Goal: Task Accomplishment & Management: Manage account settings

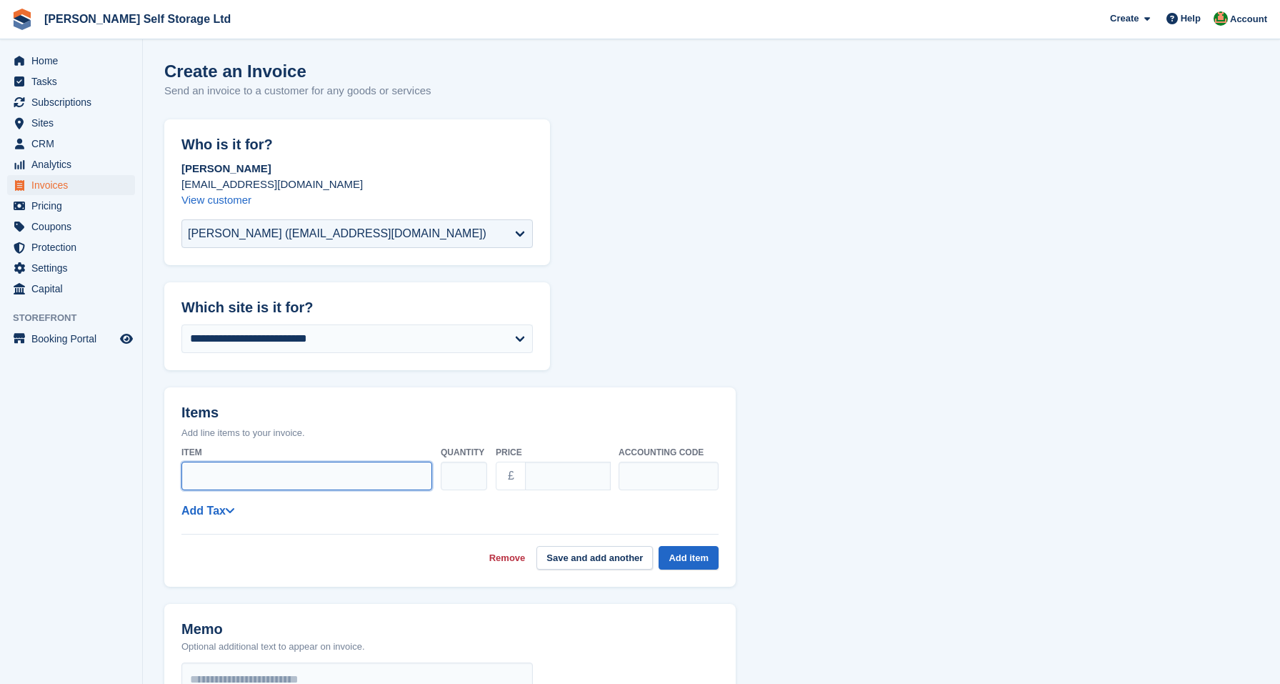
click at [266, 465] on input "Item" at bounding box center [306, 476] width 251 height 29
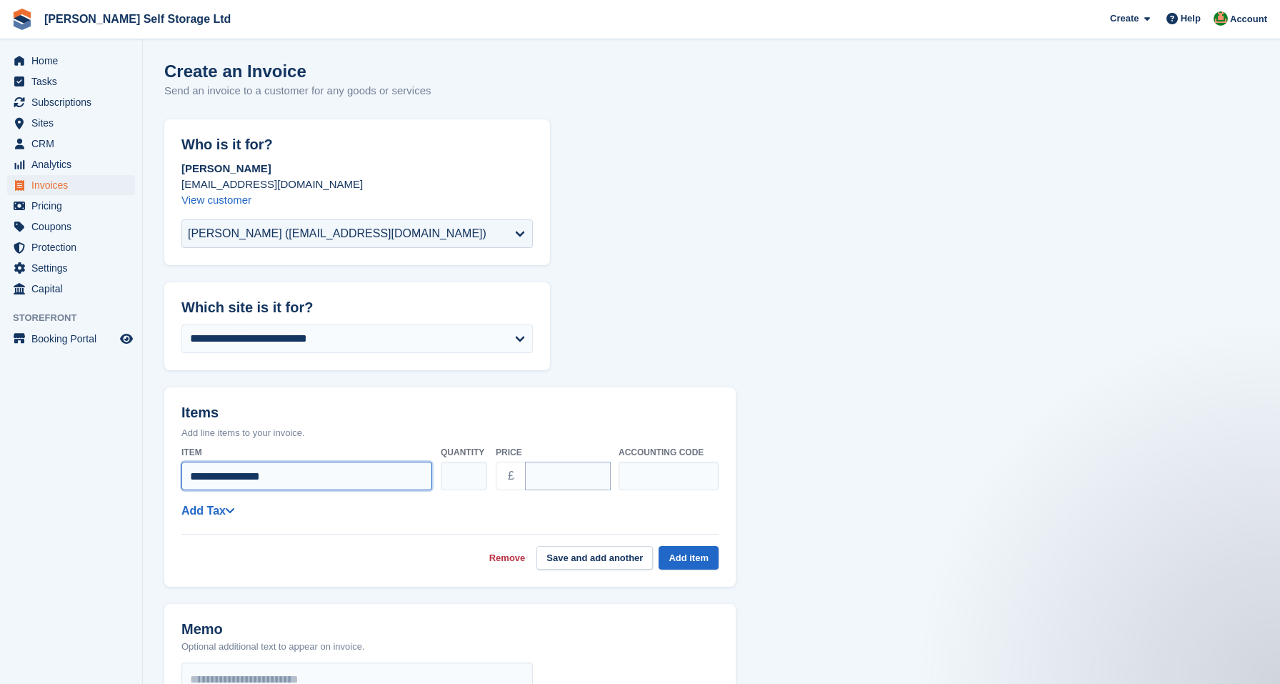
type input "**********"
click at [530, 478] on input "****" at bounding box center [568, 476] width 86 height 29
type input "*****"
click at [693, 551] on button "Add item" at bounding box center [689, 558] width 60 height 24
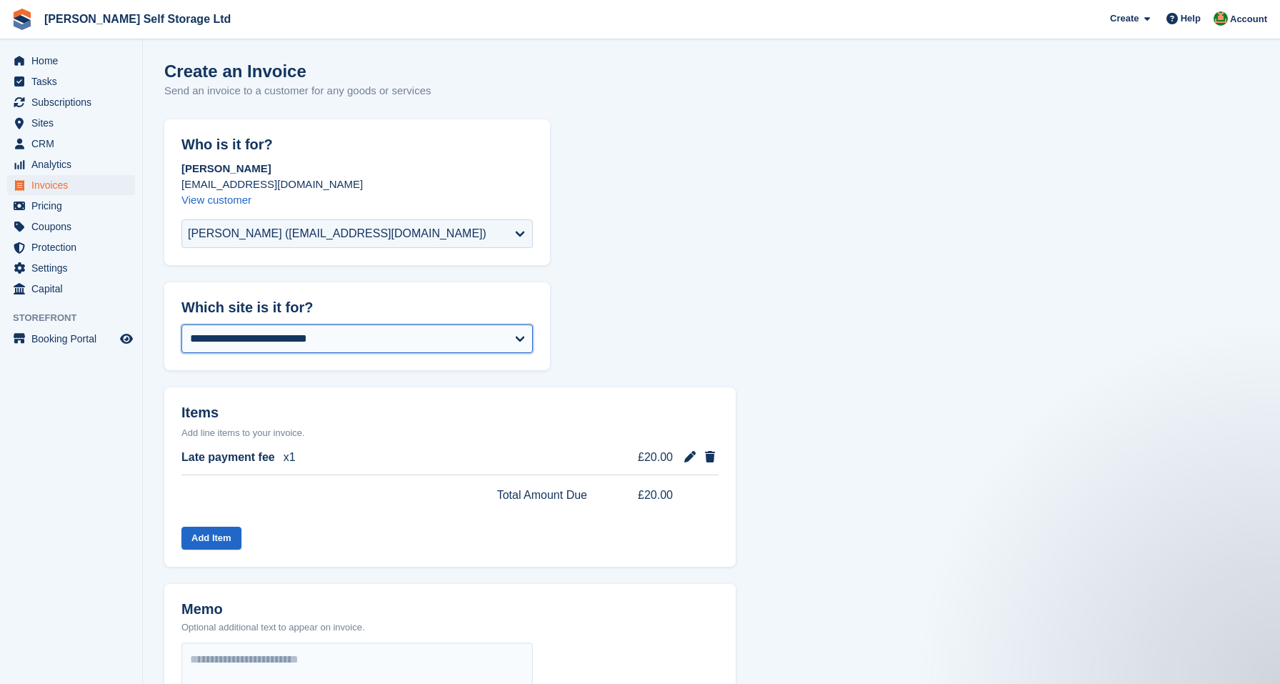
select select "****"
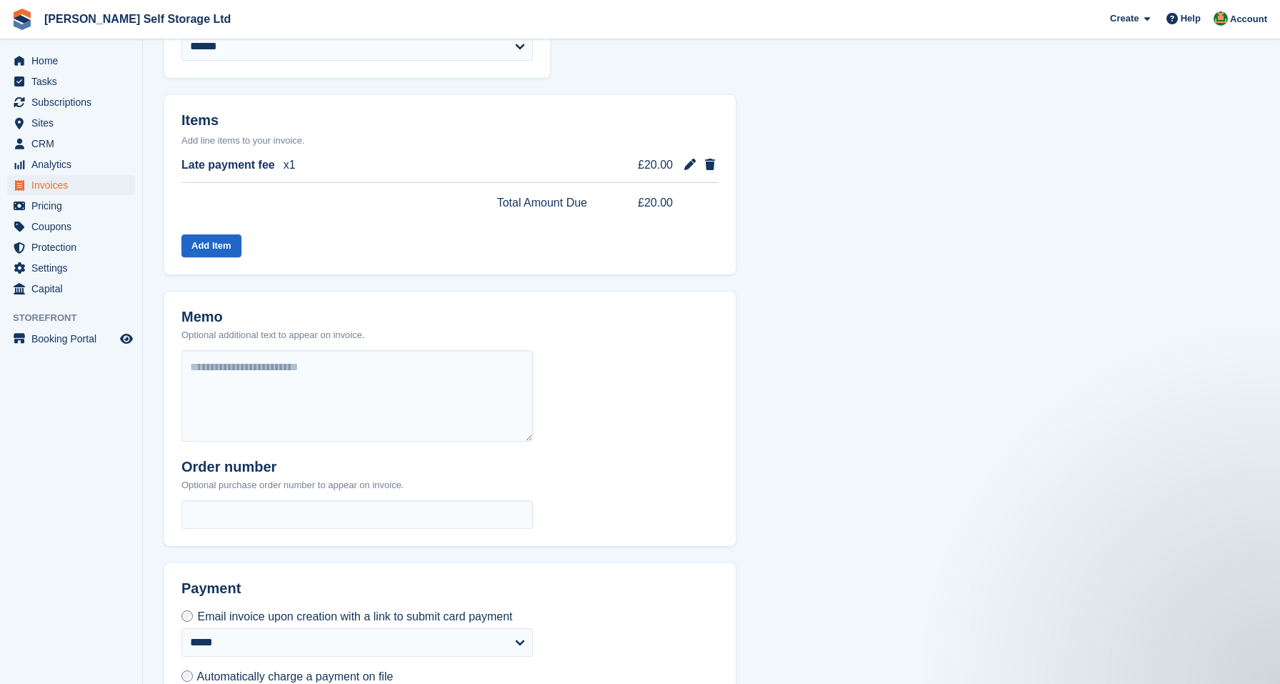
scroll to position [353, 0]
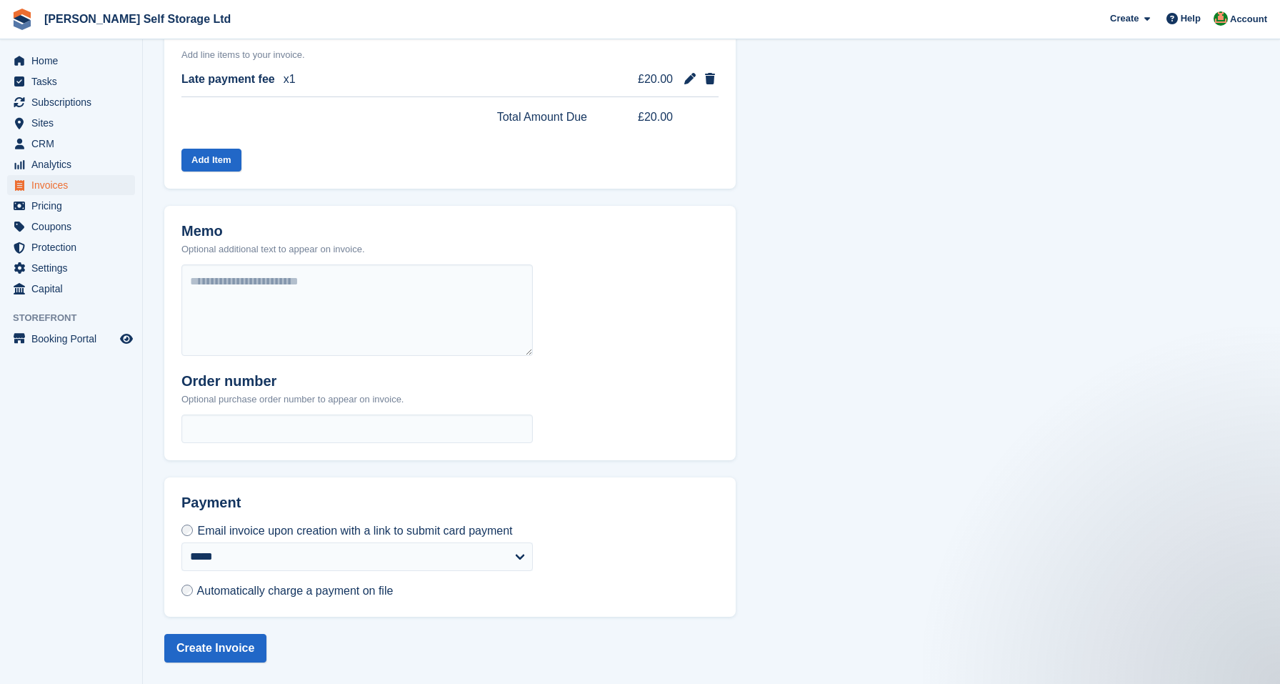
click at [232, 585] on span "Automatically charge a payment on file" at bounding box center [295, 590] width 196 height 12
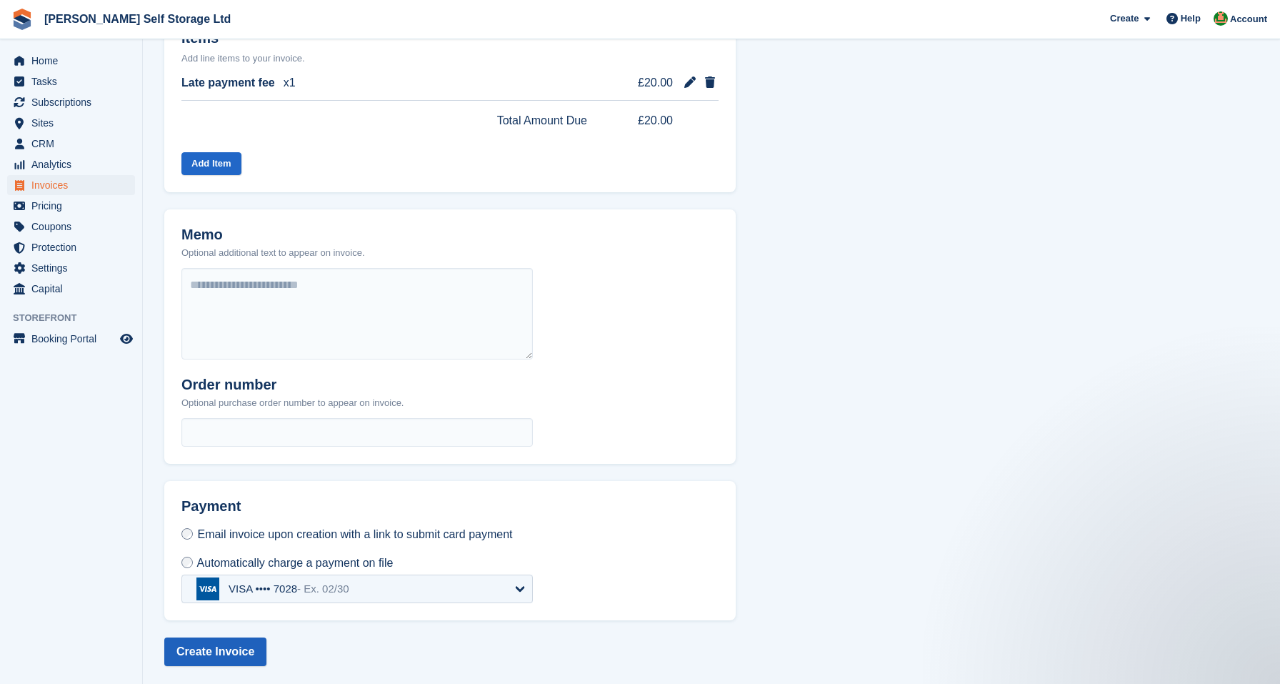
click at [223, 654] on button "Create Invoice" at bounding box center [215, 651] width 102 height 29
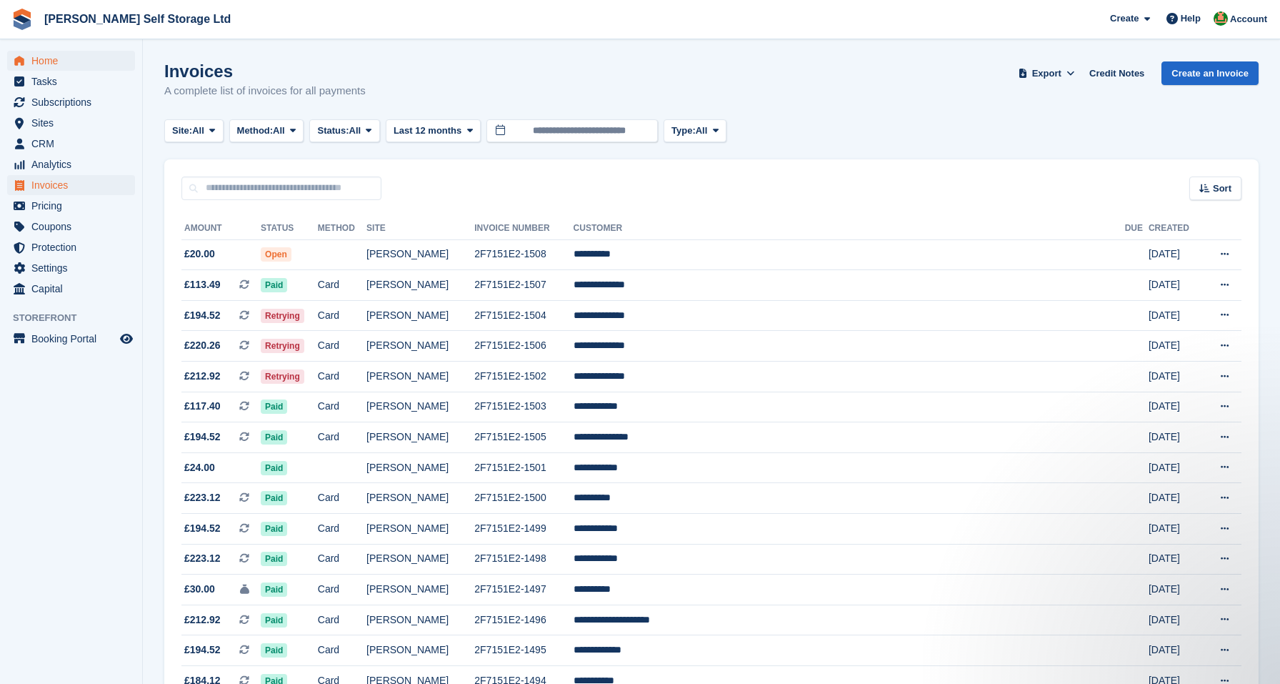
click at [60, 56] on span "Home" at bounding box center [74, 61] width 86 height 20
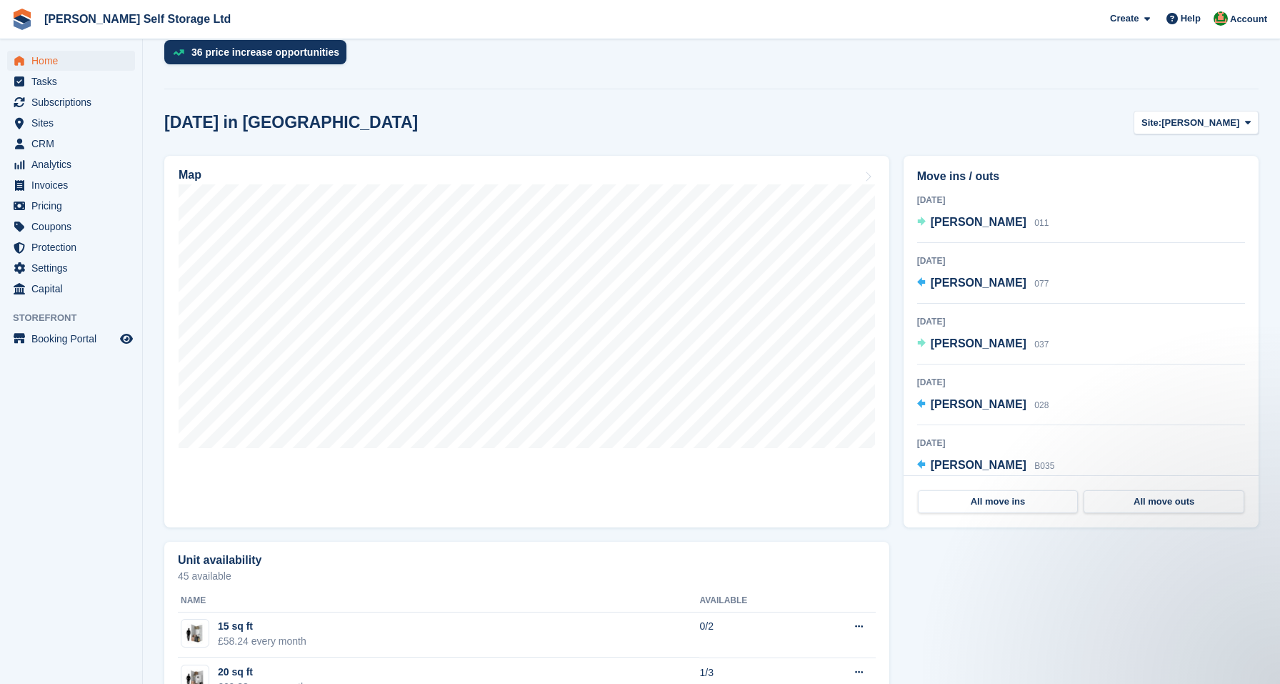
click at [902, 276] on div "Move ins / outs Today Tilly Turner 011 25 Sep 2025 Sam Shepherd 077 26 Sep 2025…" at bounding box center [1081, 342] width 369 height 386
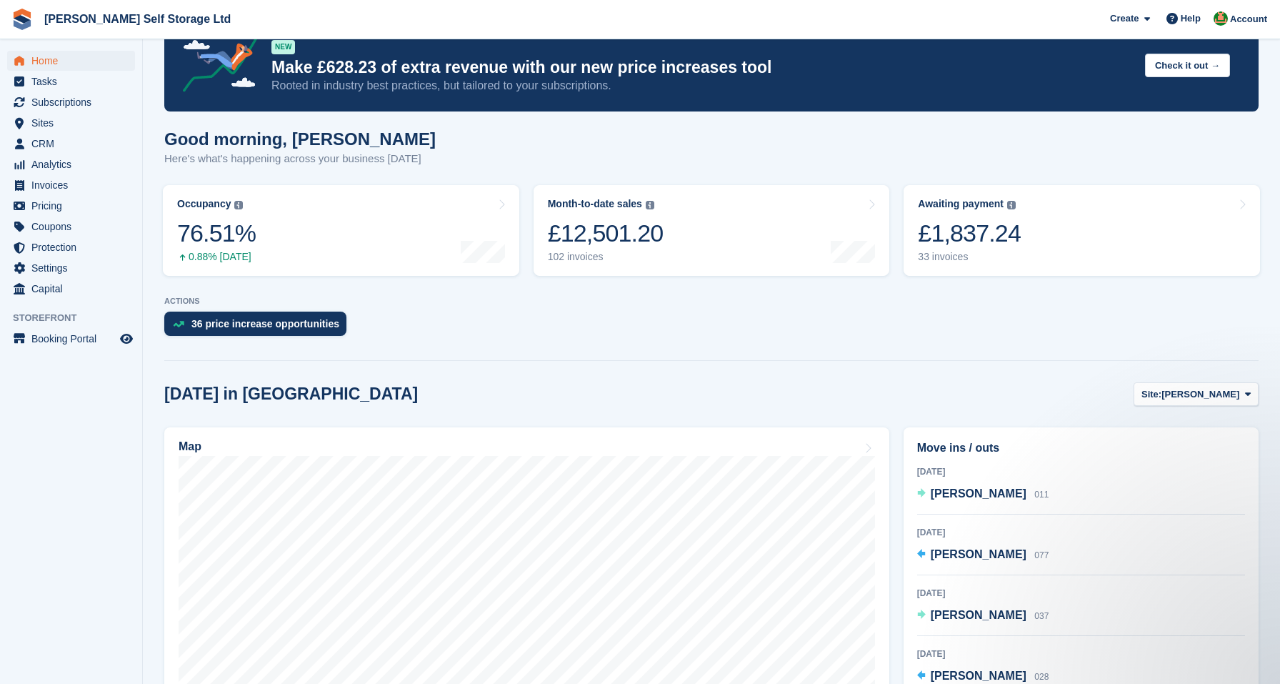
scroll to position [41, 0]
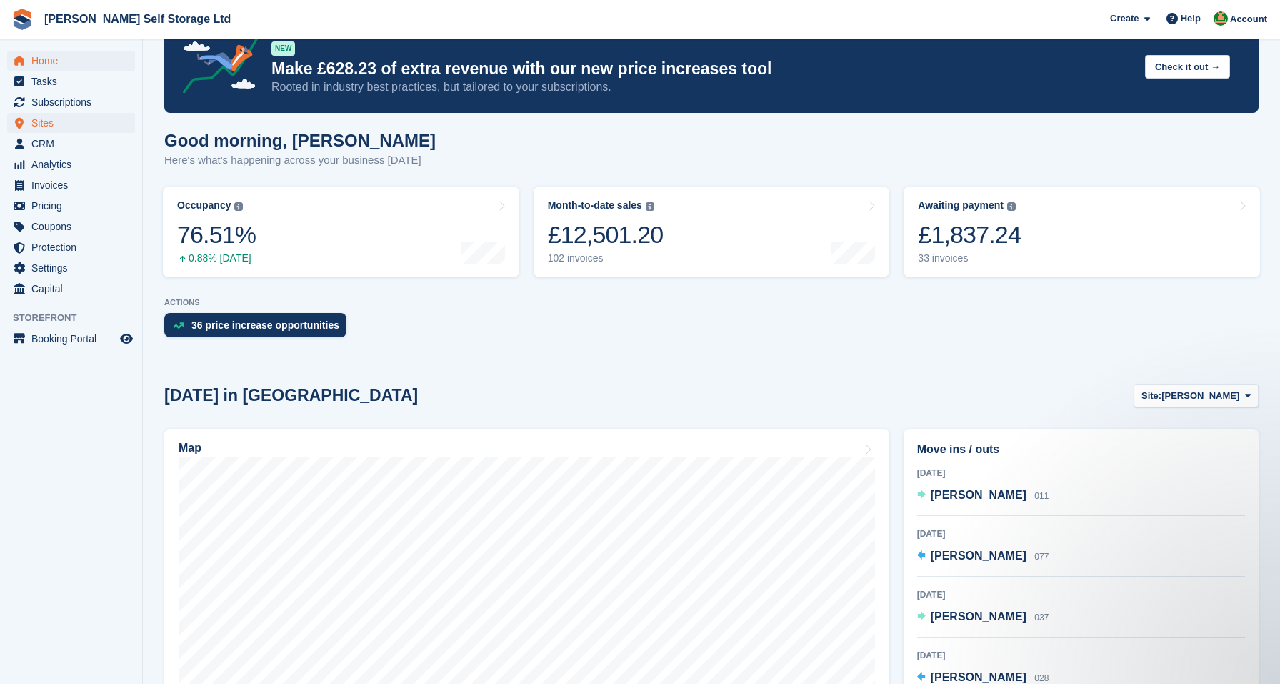
click at [74, 119] on span "Sites" at bounding box center [74, 123] width 86 height 20
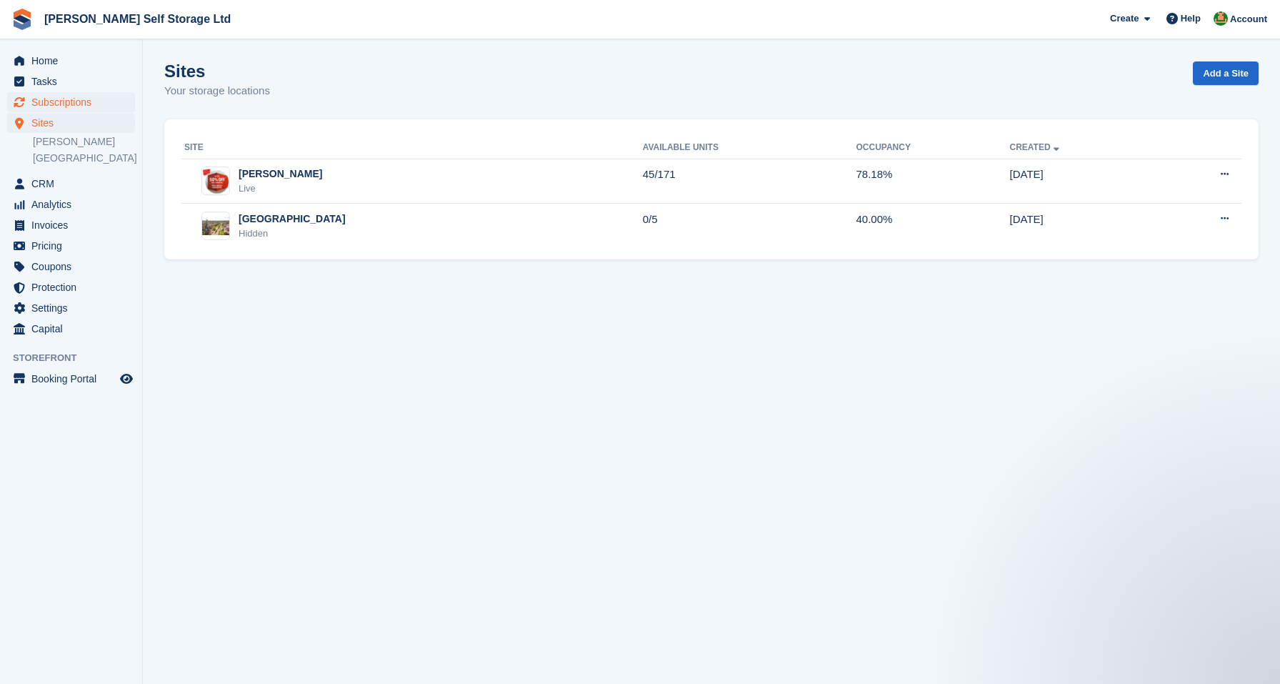
click at [76, 98] on span "Subscriptions" at bounding box center [74, 102] width 86 height 20
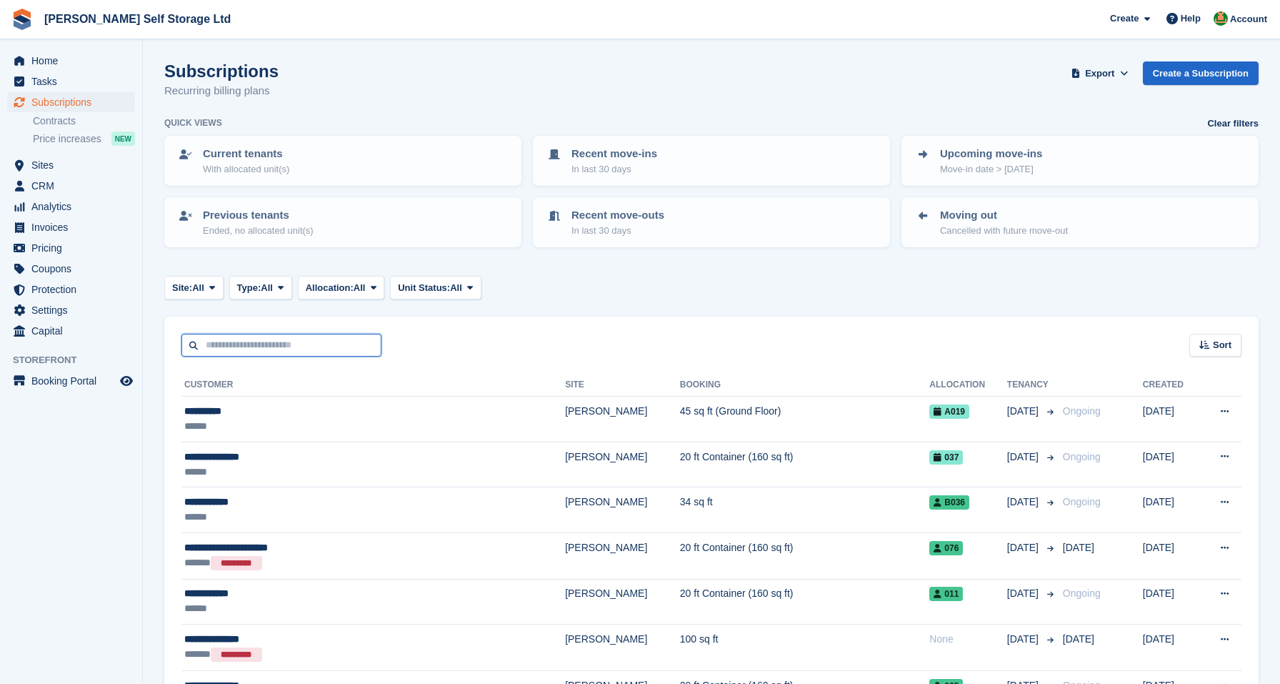
click at [253, 343] on input "text" at bounding box center [281, 346] width 200 height 24
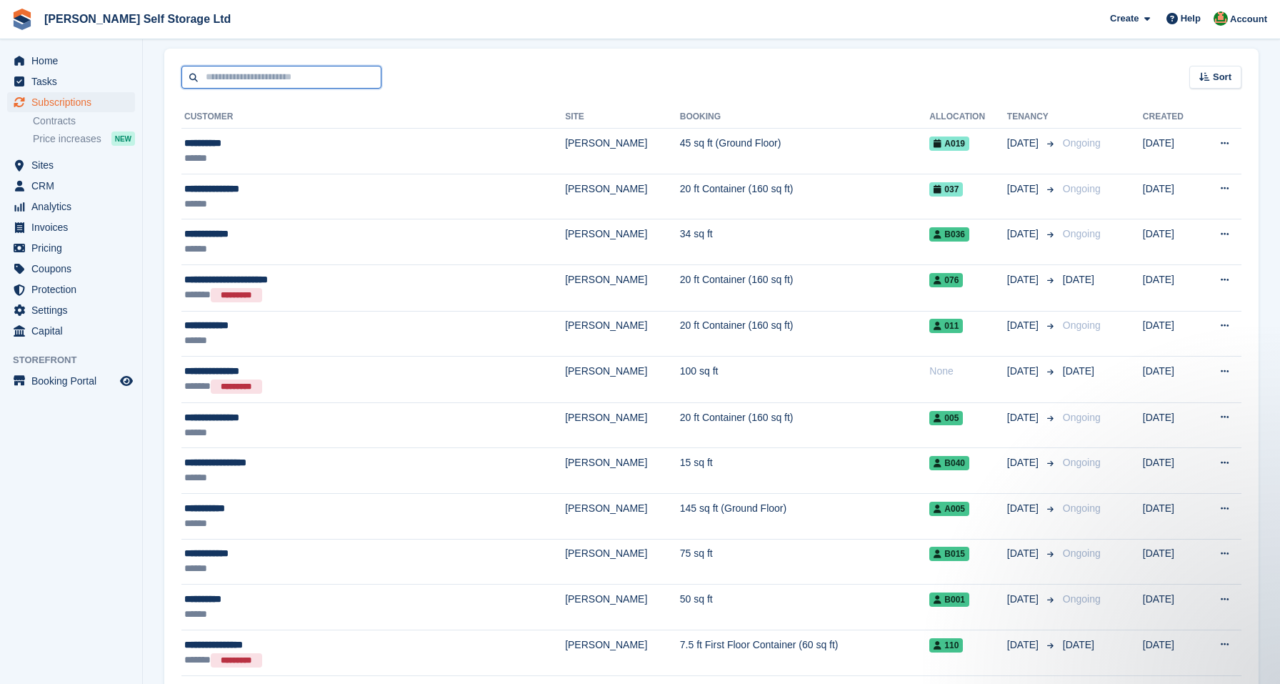
scroll to position [303, 0]
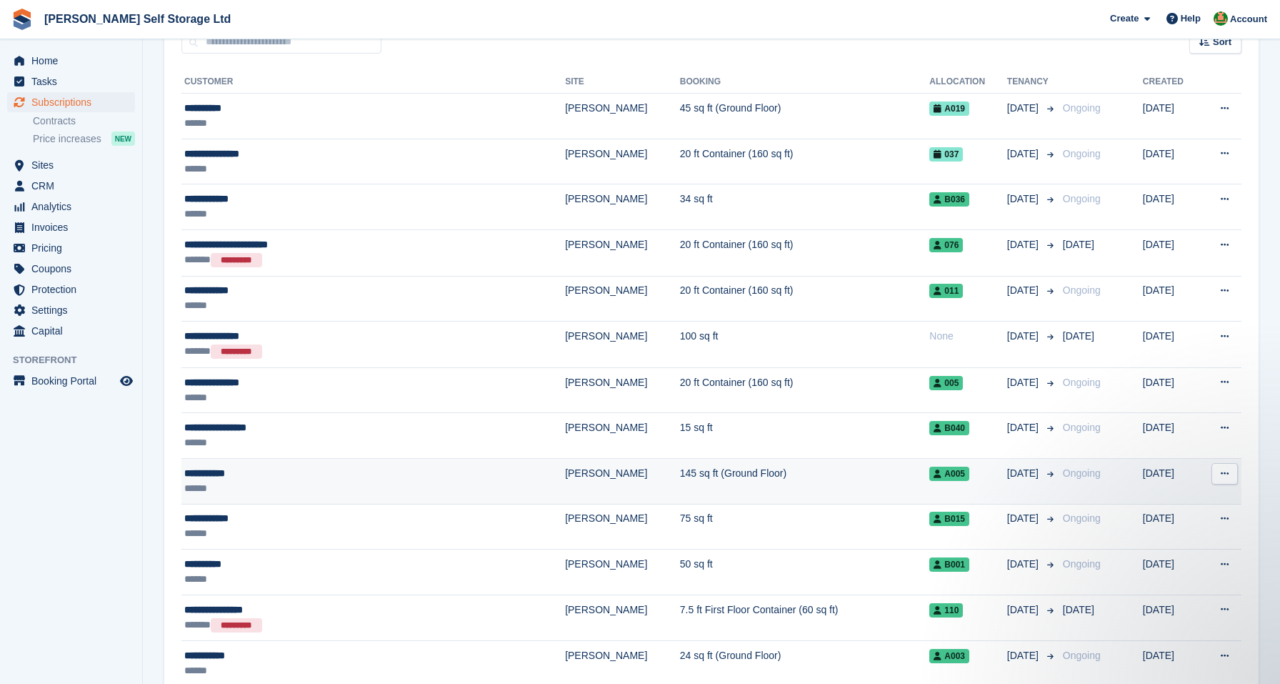
click at [261, 470] on div "**********" at bounding box center [320, 473] width 272 height 15
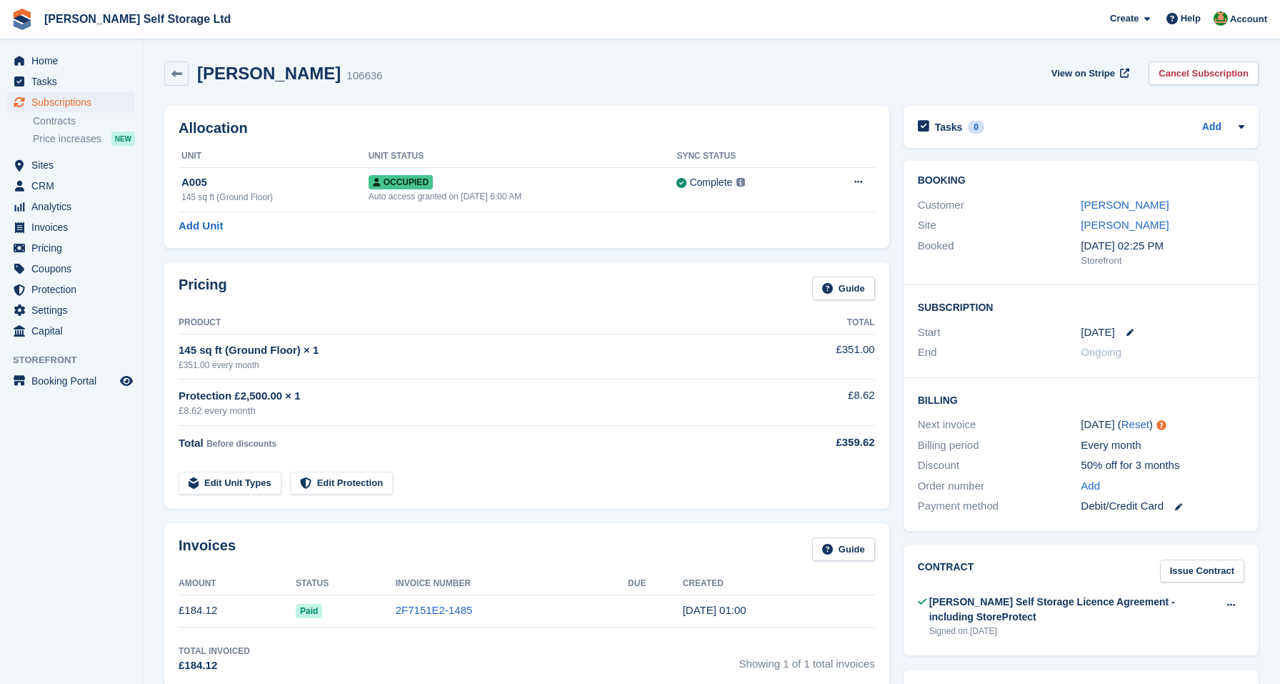
click at [158, 519] on div "Invoices Guide Amount Status Invoice Number Due Created £184.12 Paid 2F7151E2-1…" at bounding box center [526, 605] width 739 height 179
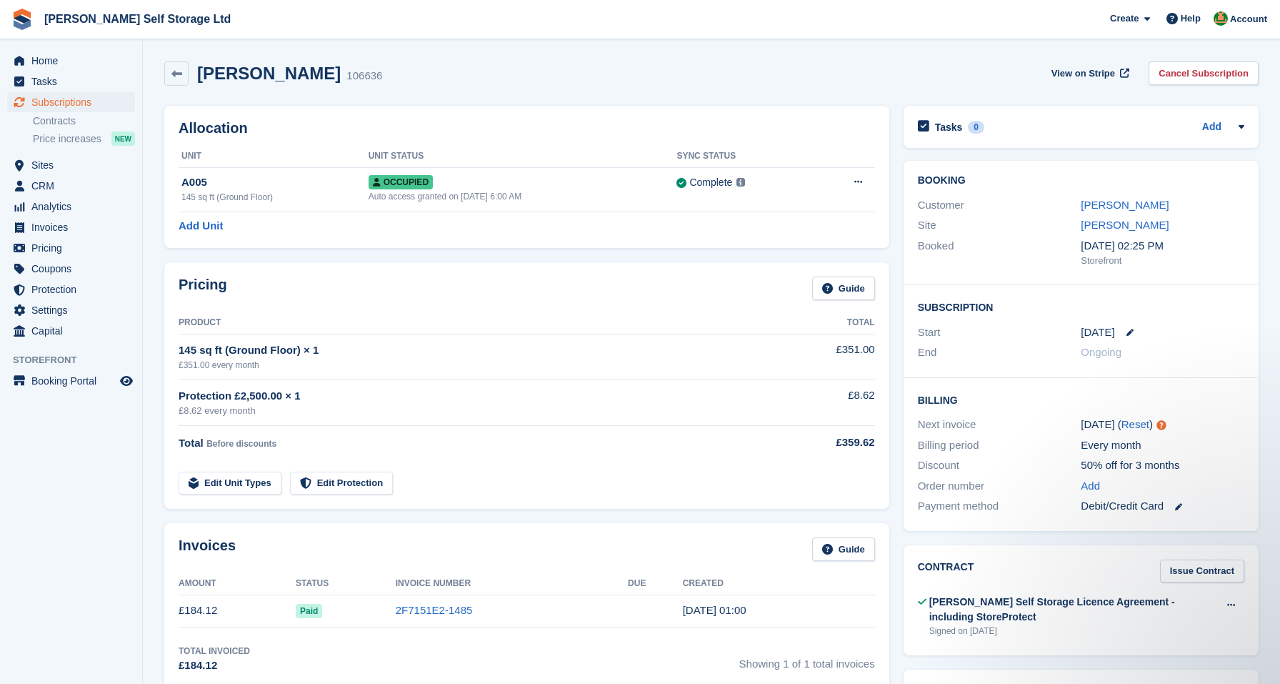
click at [44, 69] on span "Home" at bounding box center [74, 61] width 86 height 20
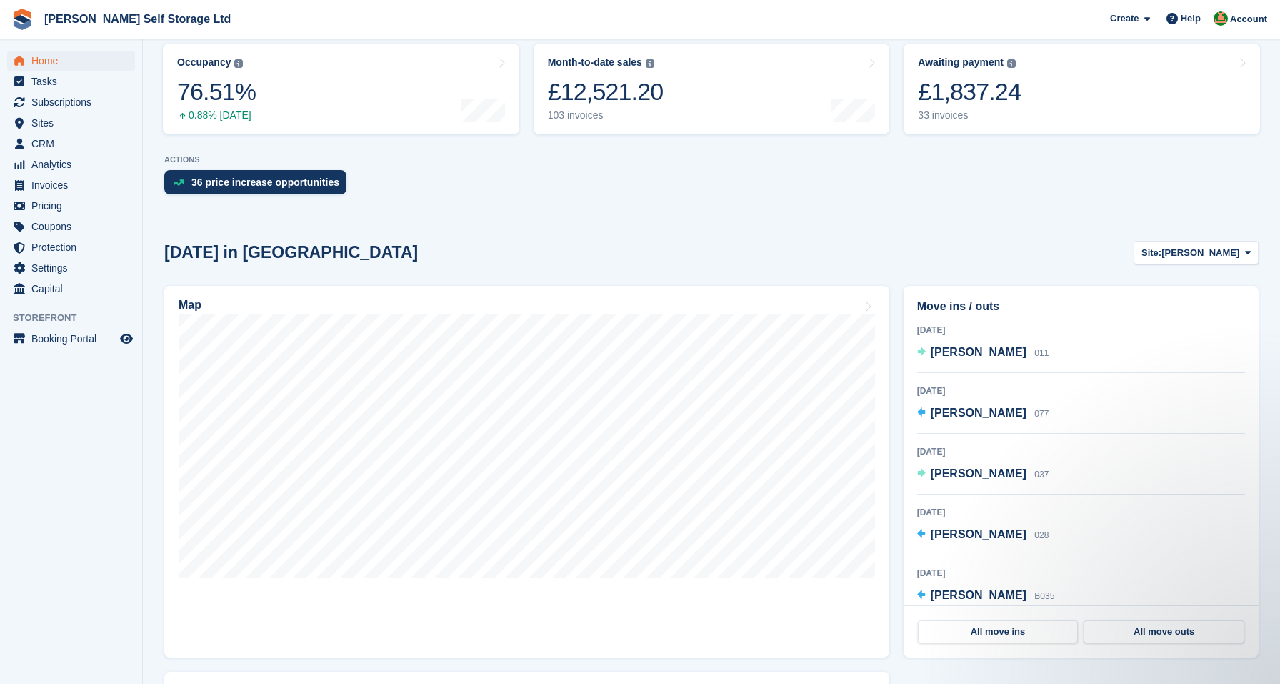
scroll to position [207, 0]
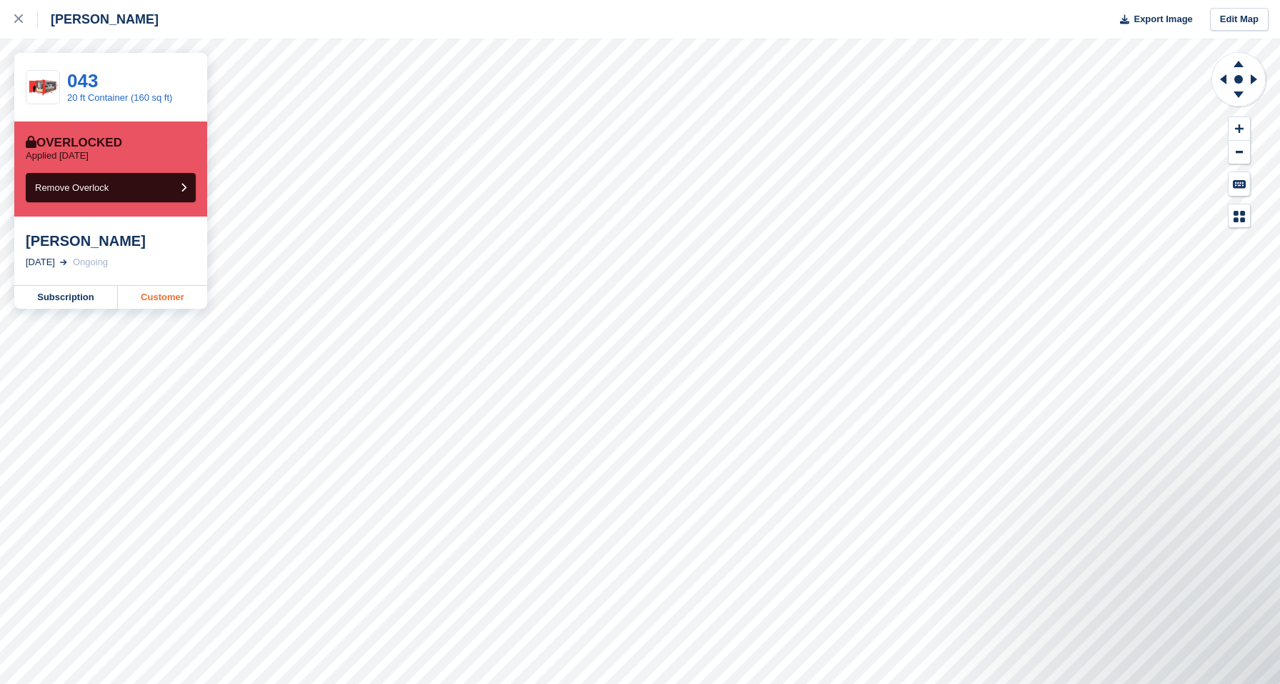
click at [168, 303] on link "Customer" at bounding box center [162, 297] width 89 height 23
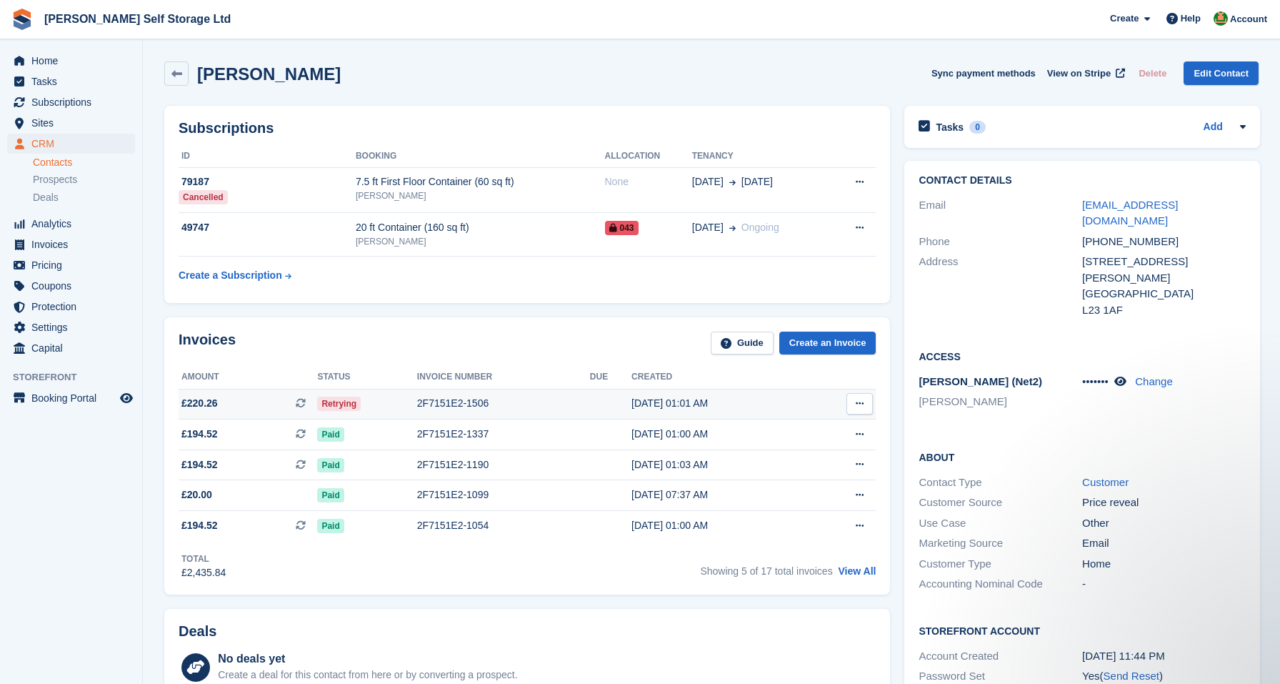
click at [399, 406] on div "Retrying" at bounding box center [366, 403] width 99 height 15
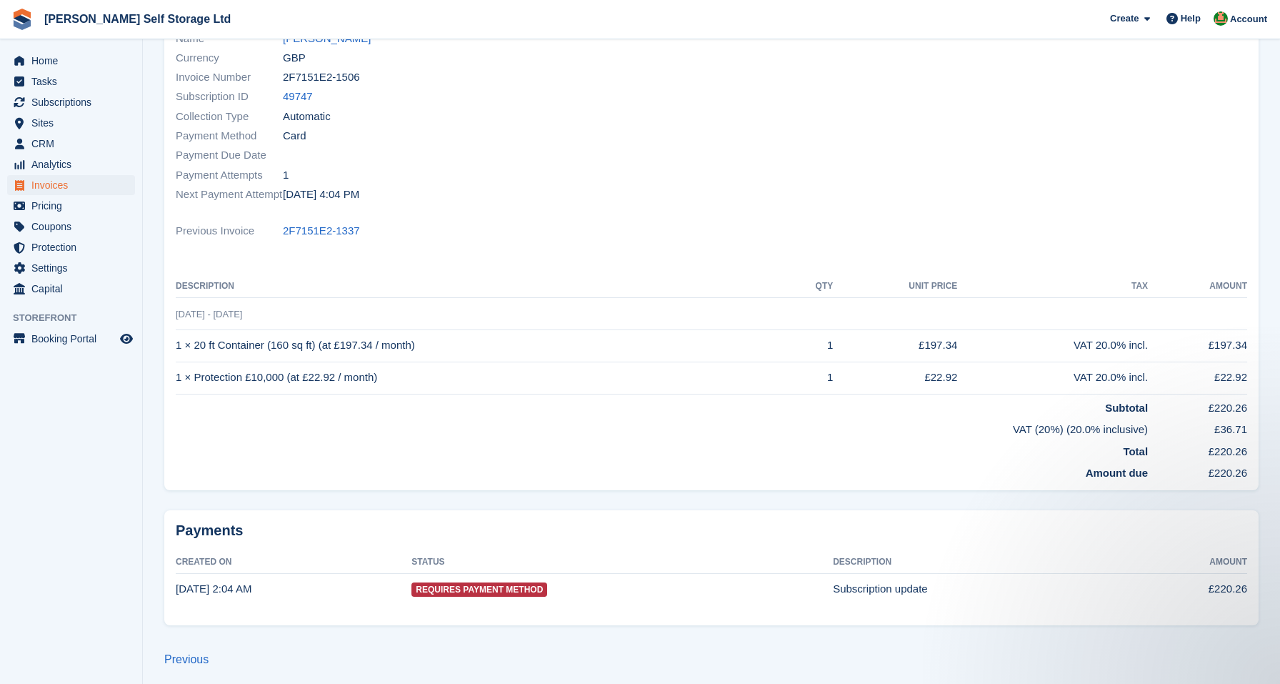
scroll to position [170, 0]
click at [147, 443] on section "Invoices 2F7151E2-1506 Invoice 2F7151E2-1506 for £220.26 Retry payment View on …" at bounding box center [711, 260] width 1137 height 860
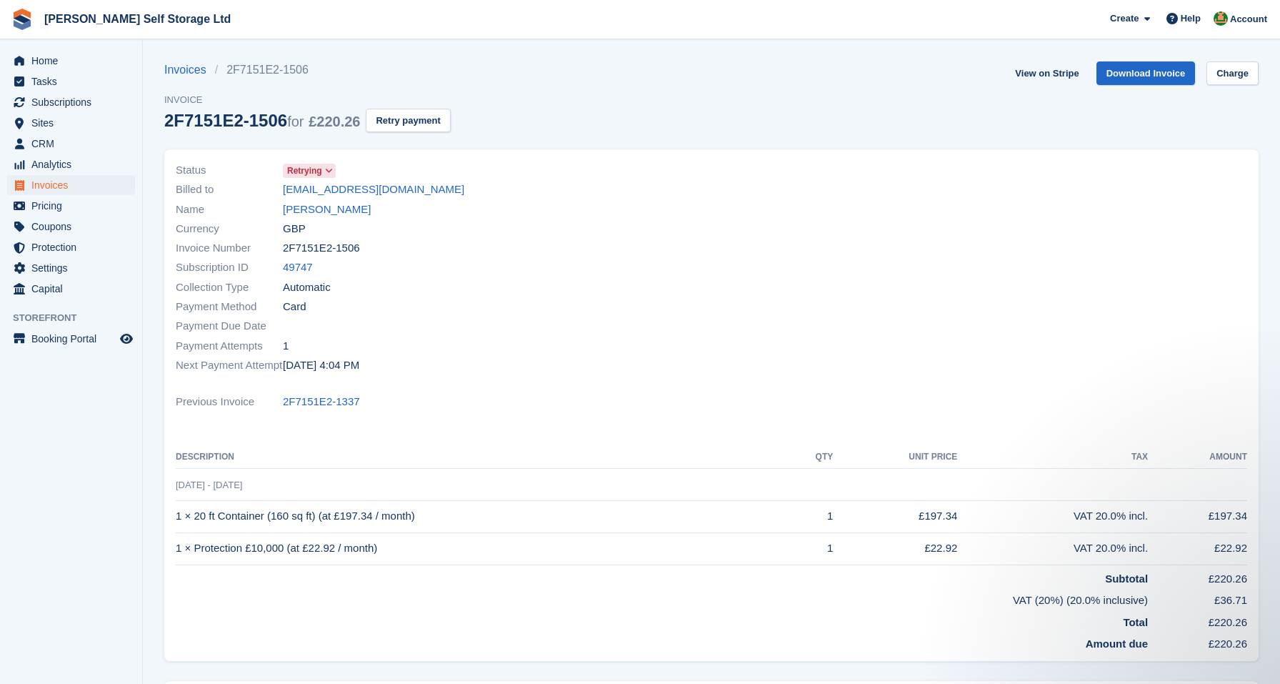
scroll to position [0, 0]
click at [1042, 71] on link "View on Stripe" at bounding box center [1047, 73] width 75 height 24
click at [39, 64] on span "Home" at bounding box center [74, 61] width 86 height 20
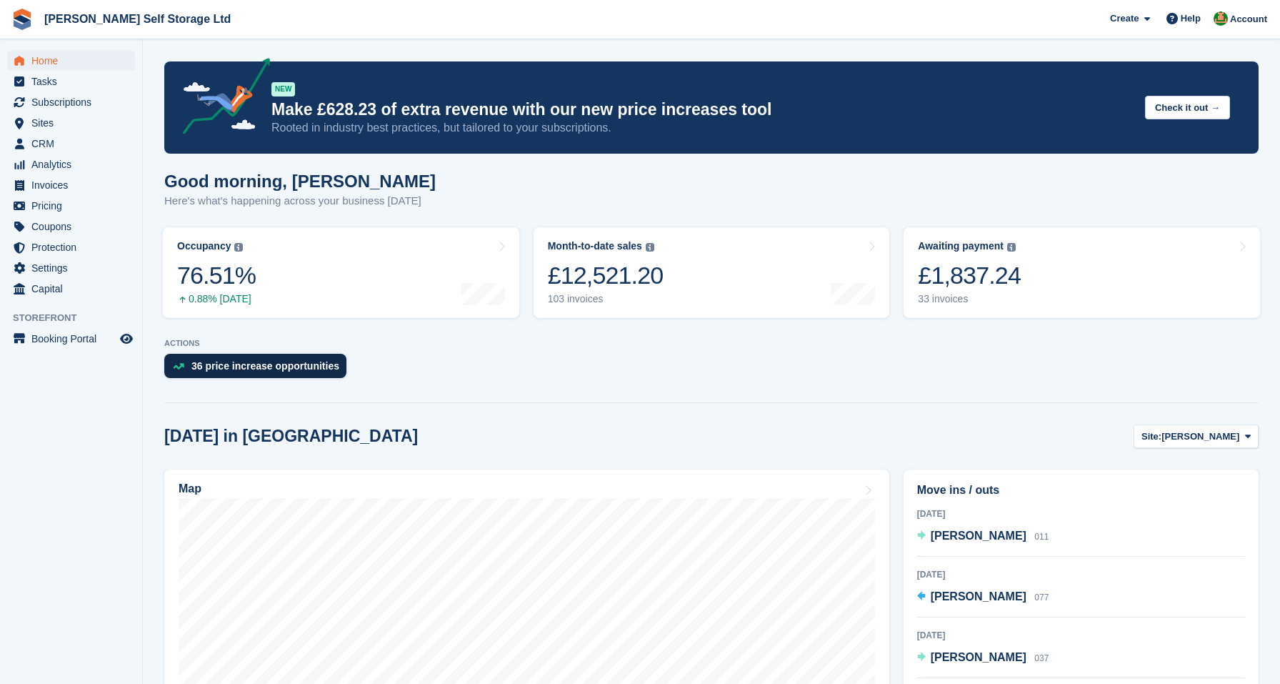
click at [284, 364] on div "36 price increase opportunities" at bounding box center [265, 365] width 148 height 11
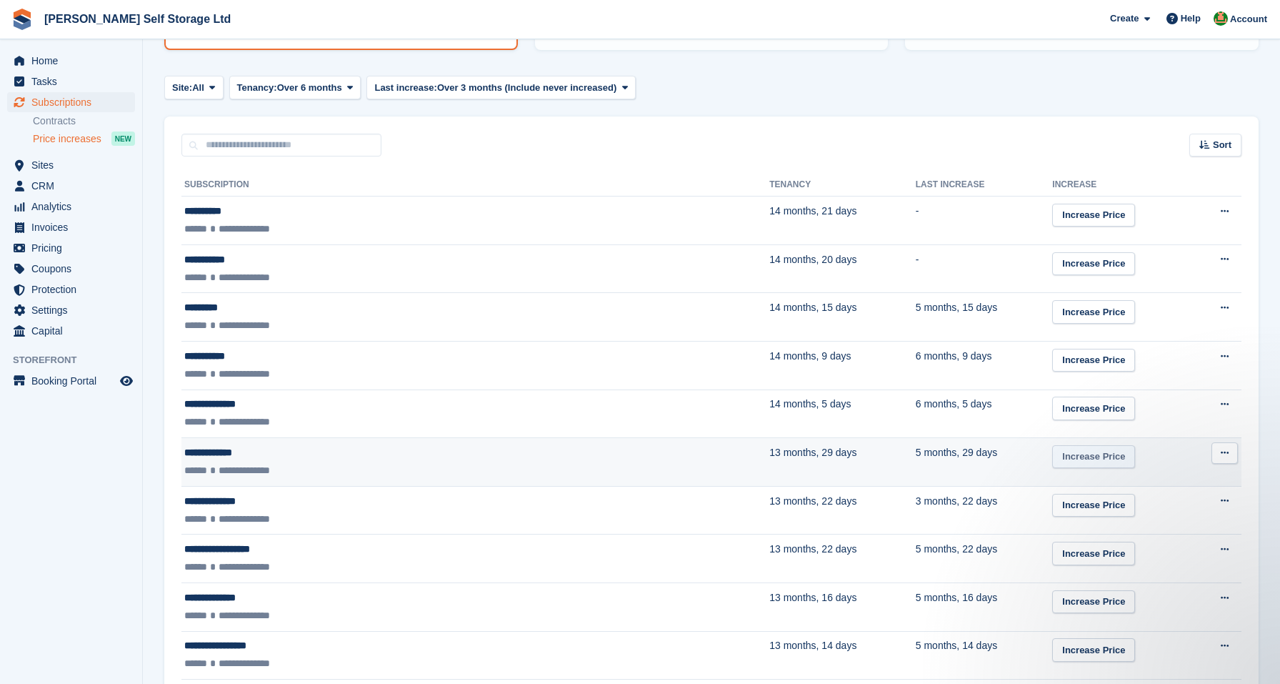
click at [1052, 449] on link "Increase Price" at bounding box center [1093, 457] width 83 height 24
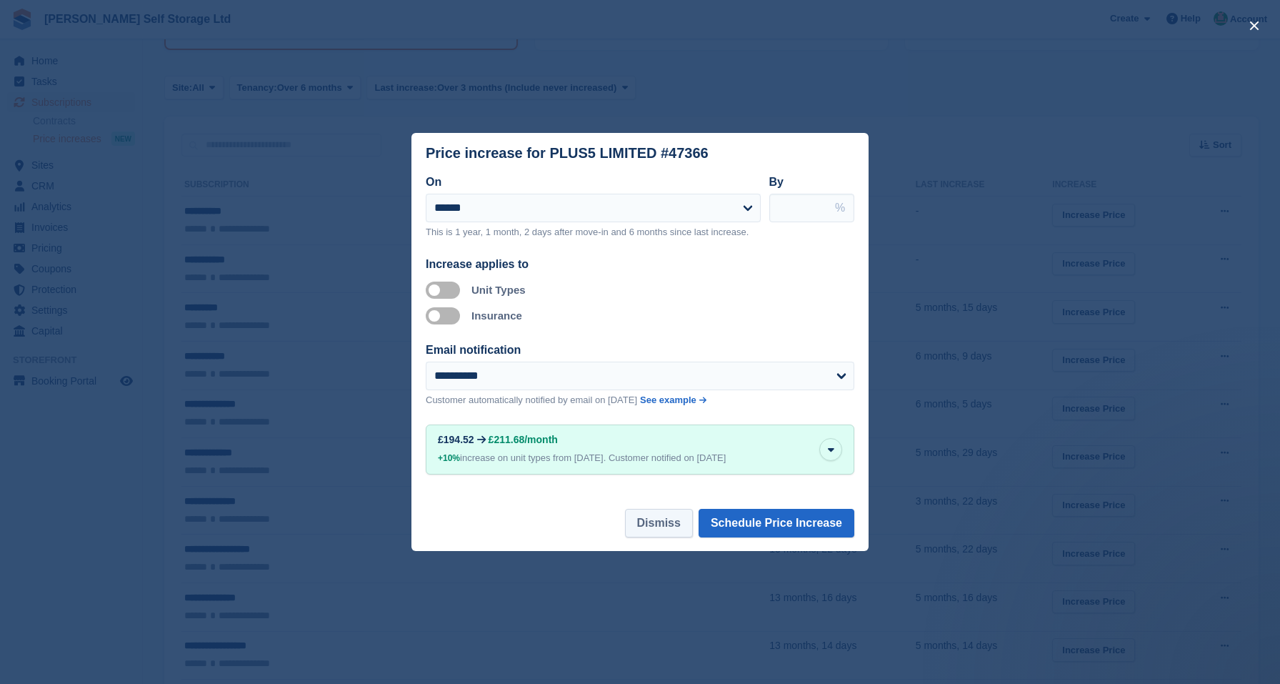
click at [667, 523] on button "Dismiss" at bounding box center [659, 523] width 68 height 29
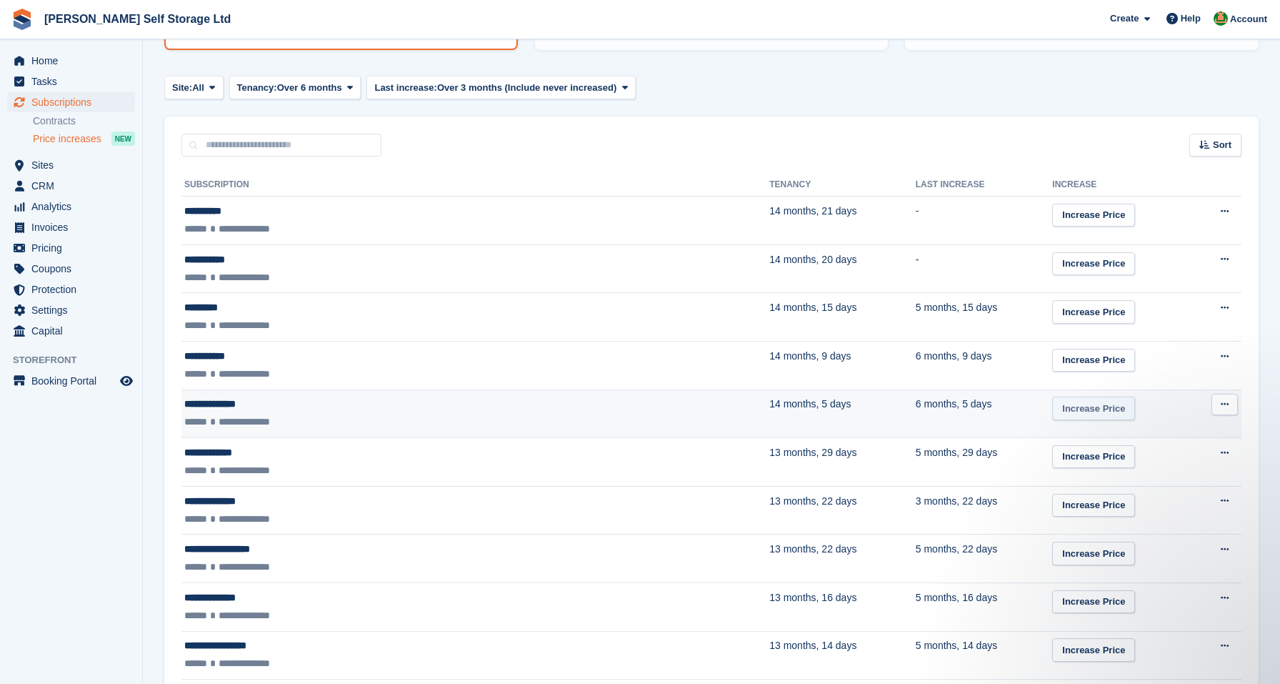
click at [1052, 404] on link "Increase Price" at bounding box center [1093, 409] width 83 height 24
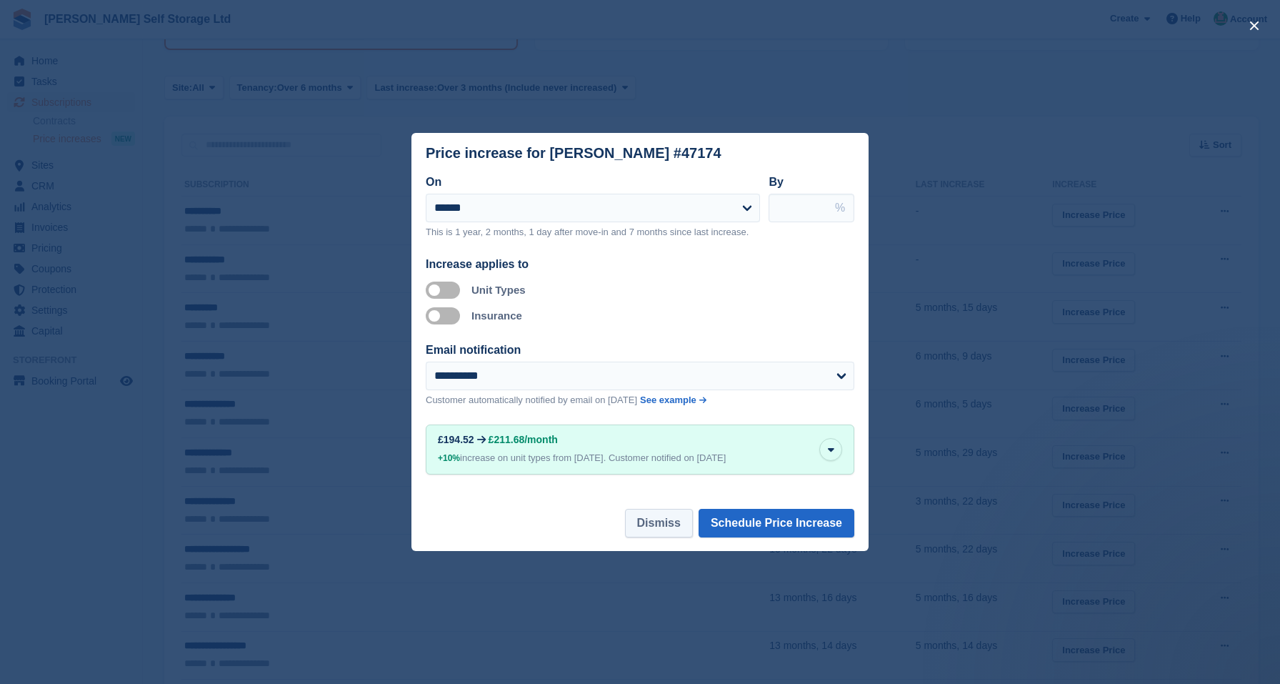
click at [658, 537] on button "Dismiss" at bounding box center [659, 523] width 68 height 29
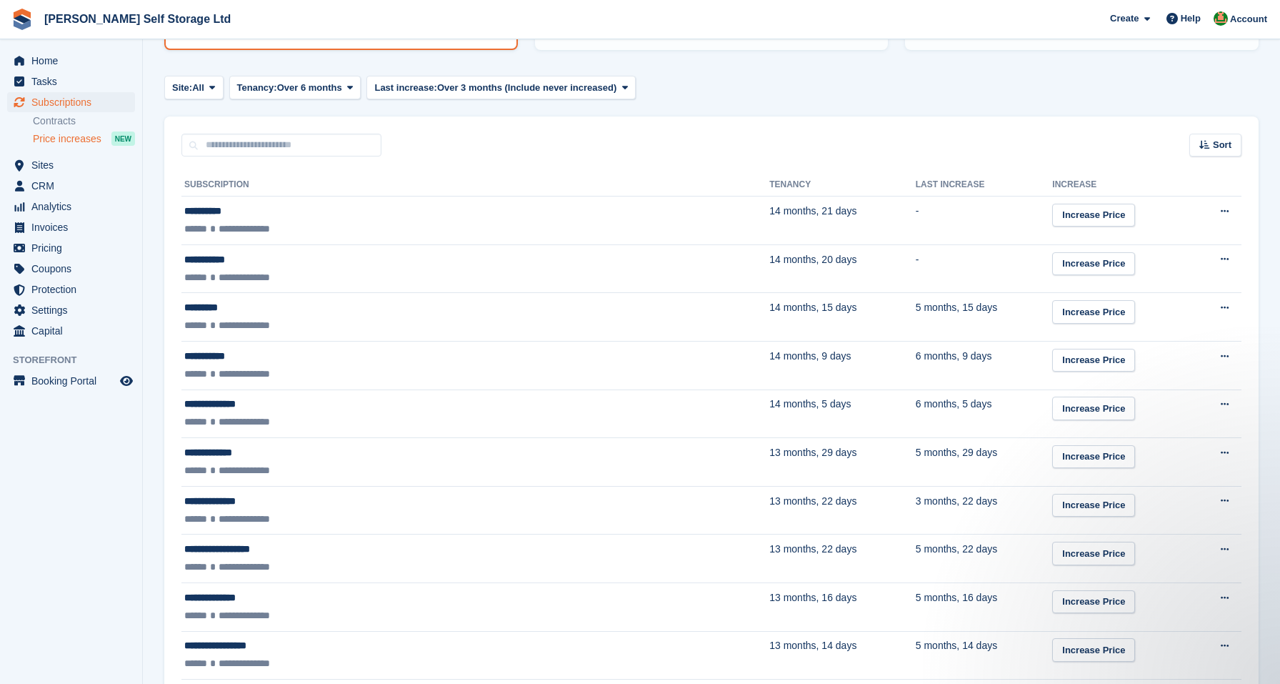
click at [471, 131] on div "Sort Sort by Customer name Tenancy Last increase Tenancy (longest first) Tenanc…" at bounding box center [711, 136] width 1095 height 41
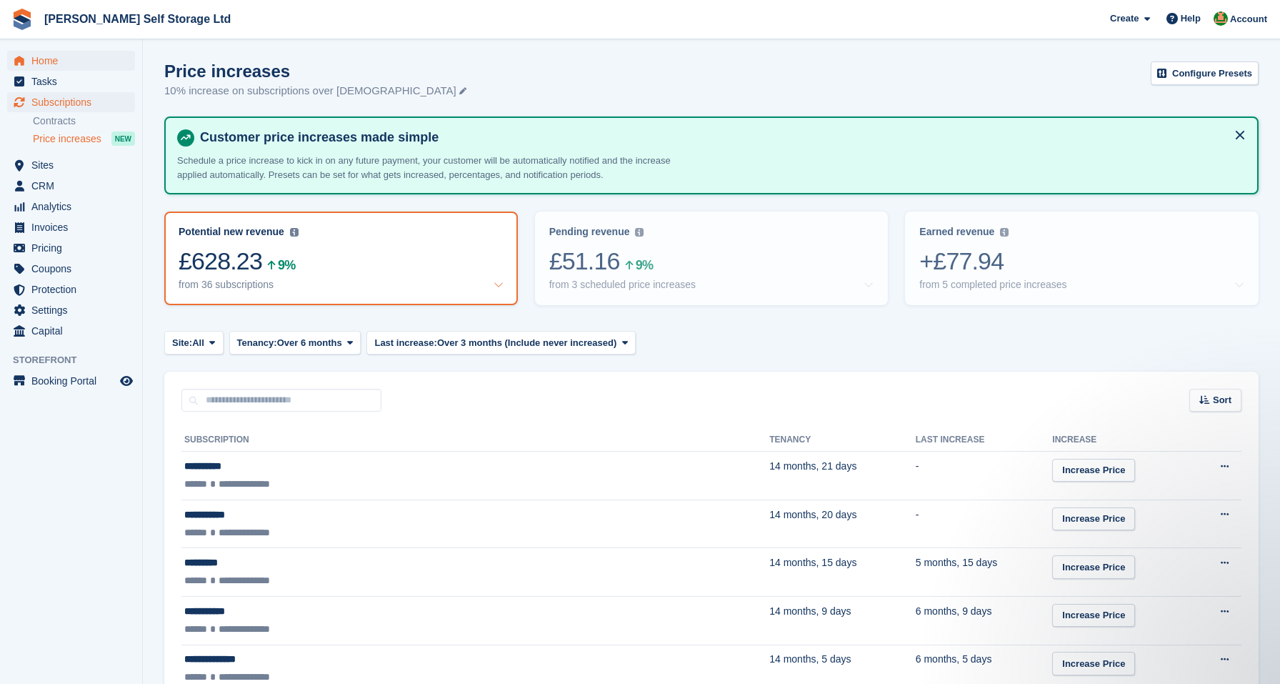
click at [49, 63] on span "Home" at bounding box center [74, 61] width 86 height 20
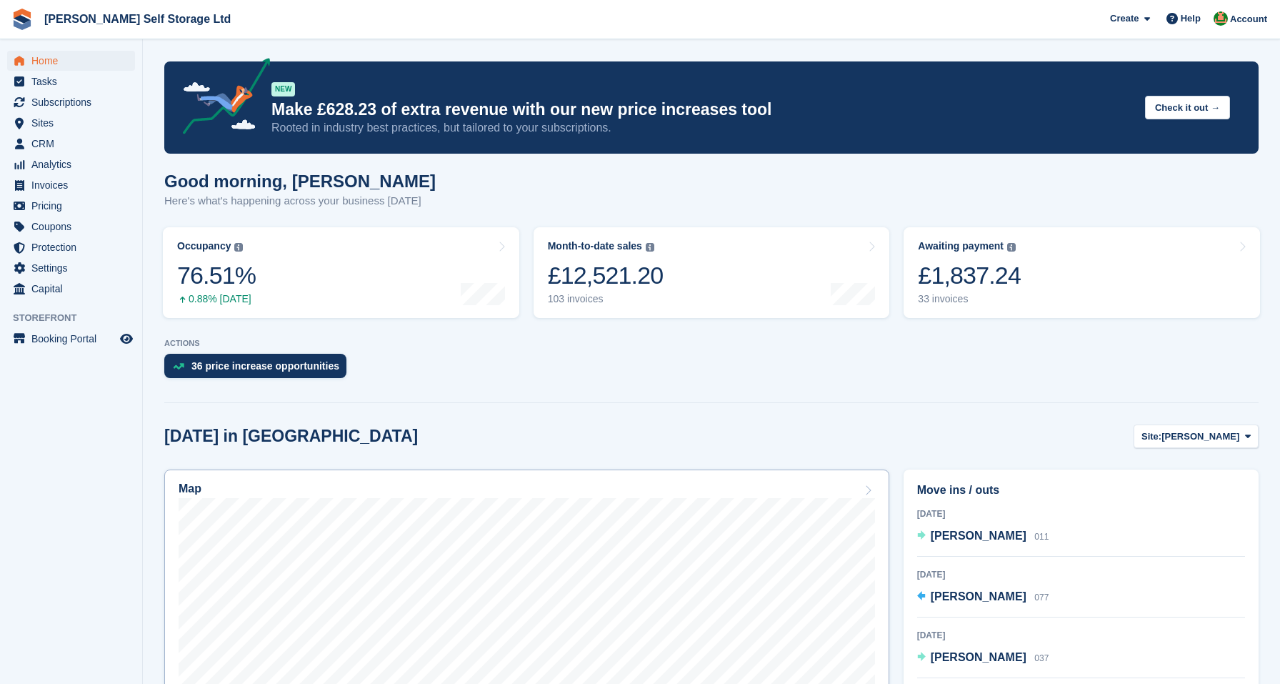
click at [339, 497] on div "Map" at bounding box center [527, 490] width 697 height 16
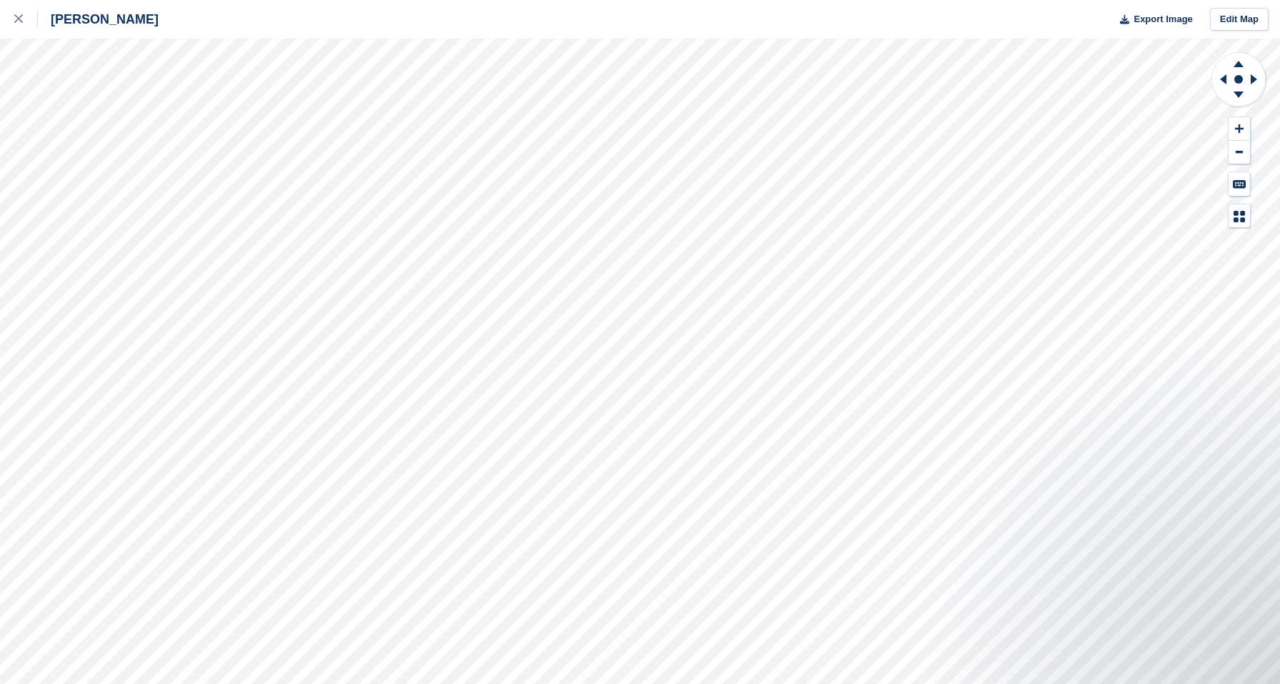
click at [175, 121] on div "[PERSON_NAME] Export Image Edit Map" at bounding box center [640, 342] width 1280 height 684
click at [29, 152] on div "[PERSON_NAME] Export Image Edit Map" at bounding box center [640, 342] width 1280 height 684
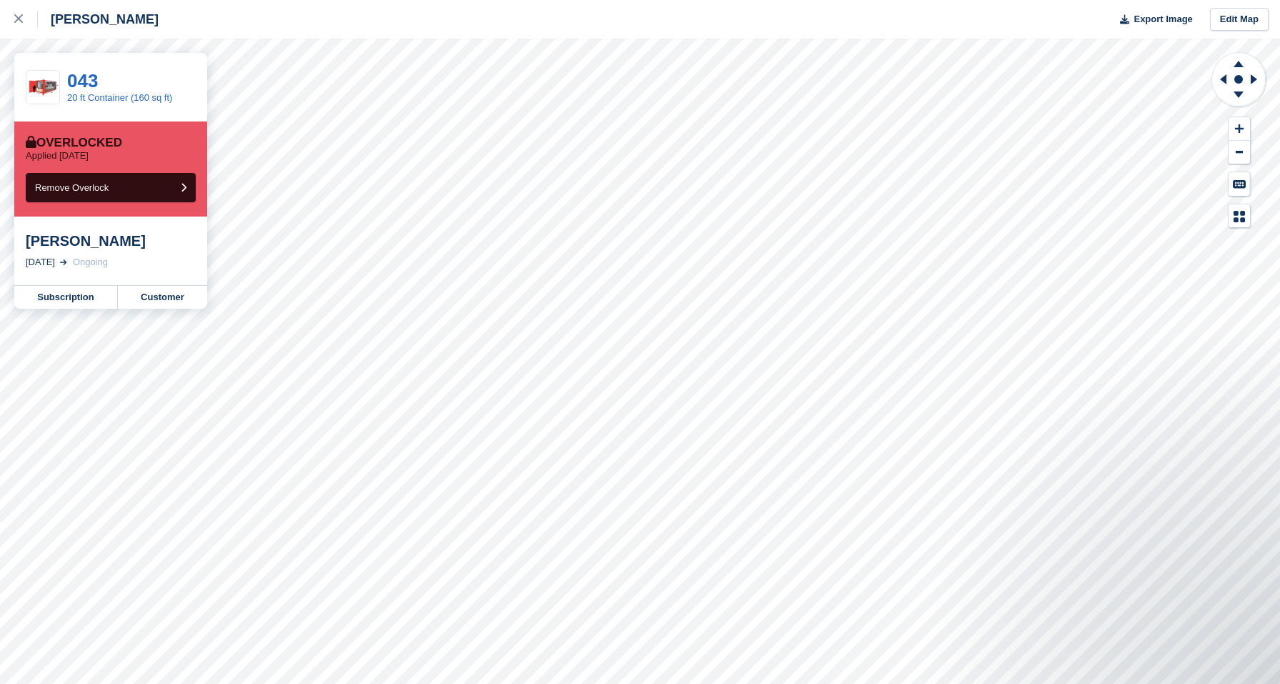
click at [238, 22] on div "Crosby Export Image Edit Map" at bounding box center [640, 19] width 1280 height 39
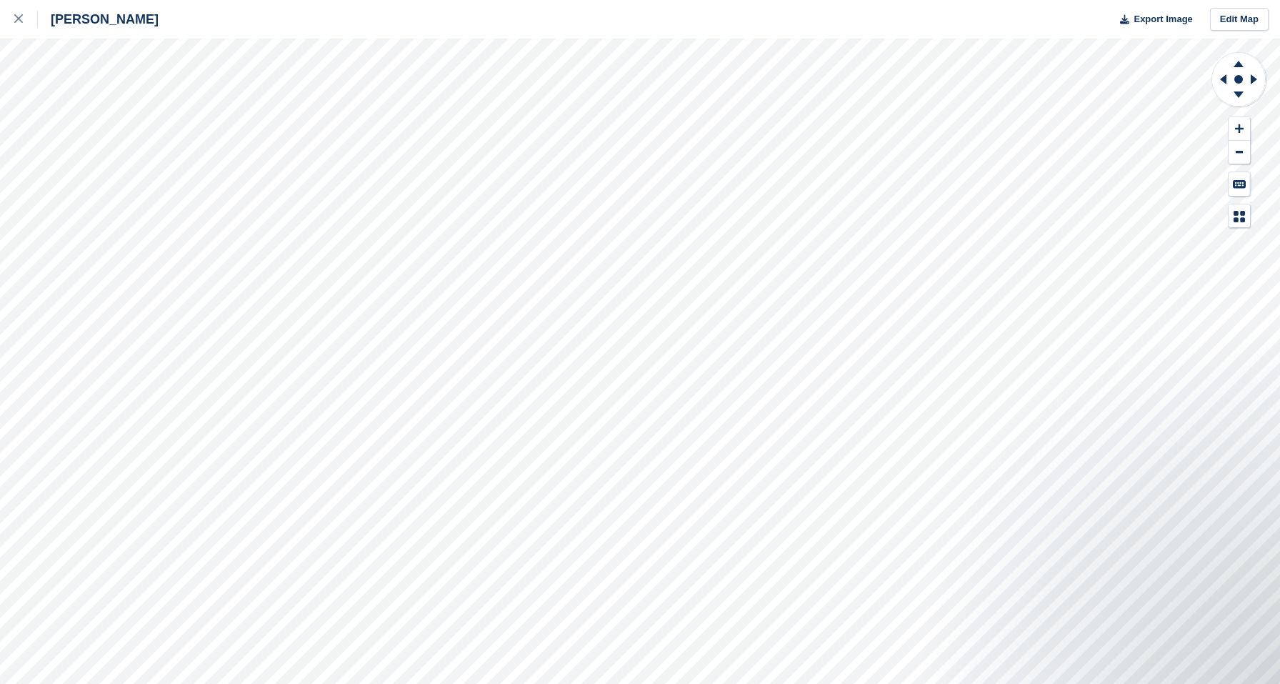
click at [34, 157] on div "Crosby Export Image Edit Map" at bounding box center [640, 342] width 1280 height 684
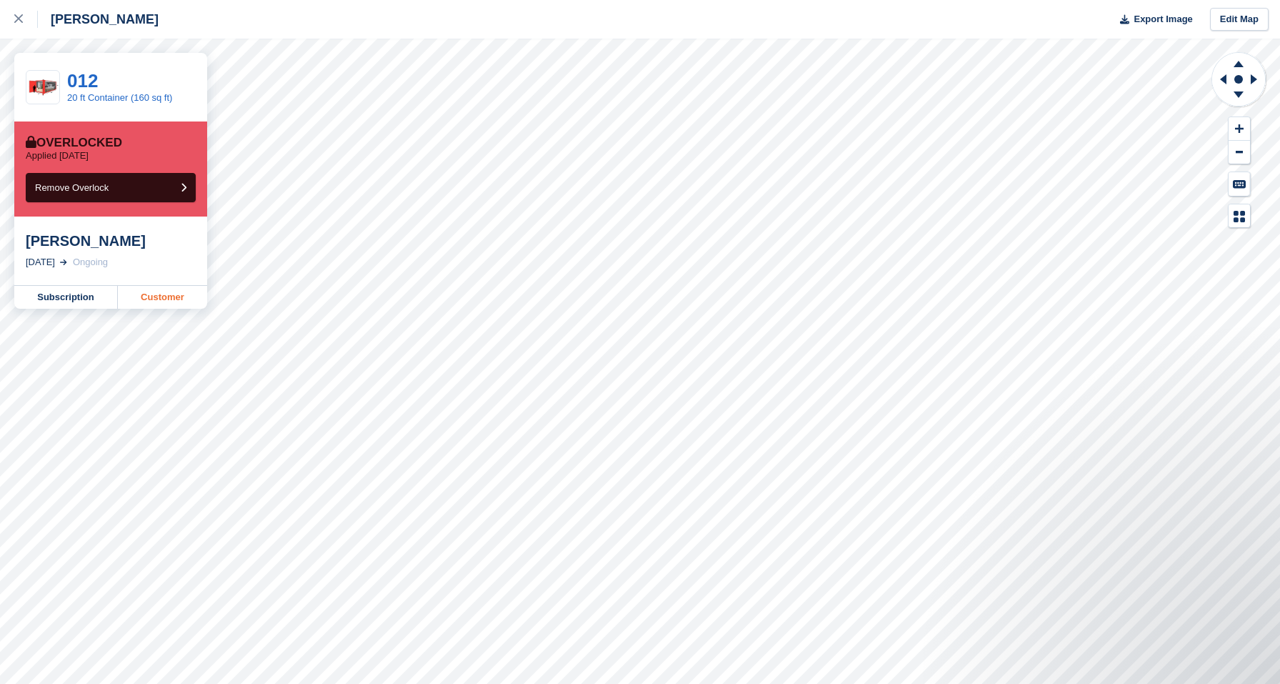
click at [159, 295] on link "Customer" at bounding box center [162, 297] width 89 height 23
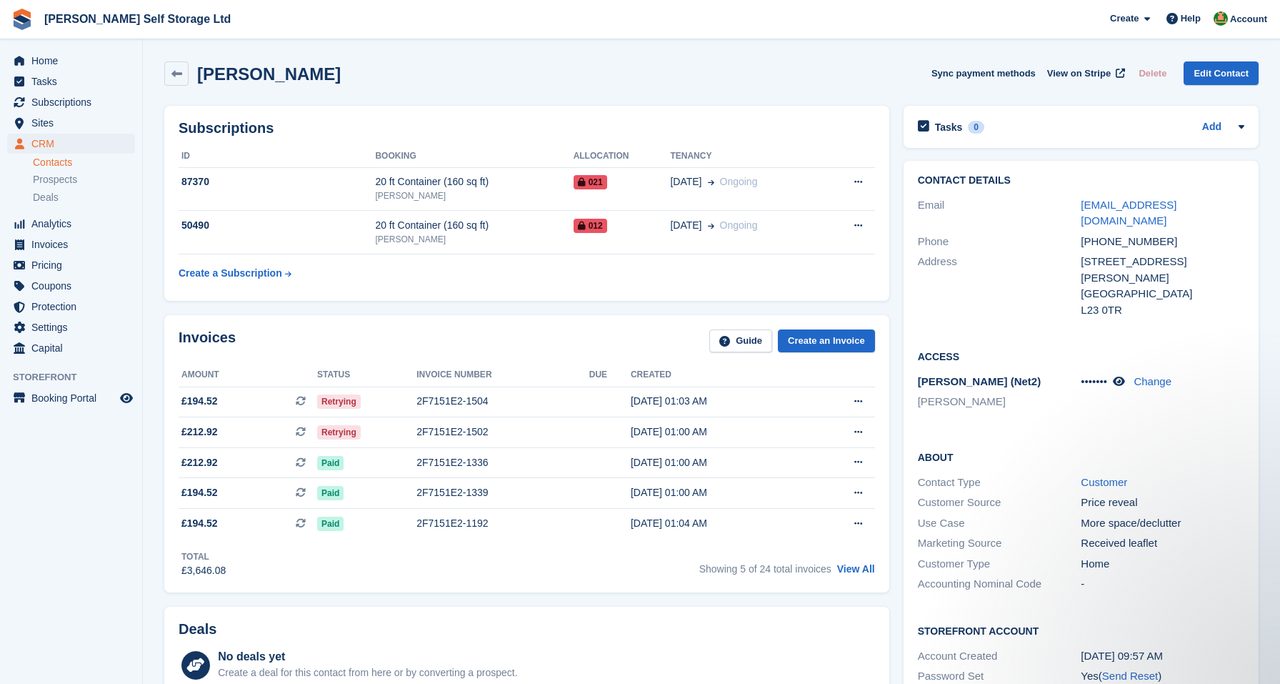
click at [367, 304] on div "Subscriptions ID Booking Allocation Tenancy 87370 20 ft Container (160 sq ft) C…" at bounding box center [526, 203] width 739 height 209
click at [446, 79] on div "Richard Sunter Sync payment methods View on Stripe Delete Edit Contact" at bounding box center [711, 73] width 1095 height 24
click at [455, 60] on div "Richard Sunter Sync payment methods View on Stripe Delete Edit Contact" at bounding box center [711, 76] width 1109 height 44
click at [569, 316] on div "Invoices Guide Create an Invoice Amount Status Invoice number Due Created £194.…" at bounding box center [526, 453] width 725 height 277
click at [61, 60] on span "Home" at bounding box center [74, 61] width 86 height 20
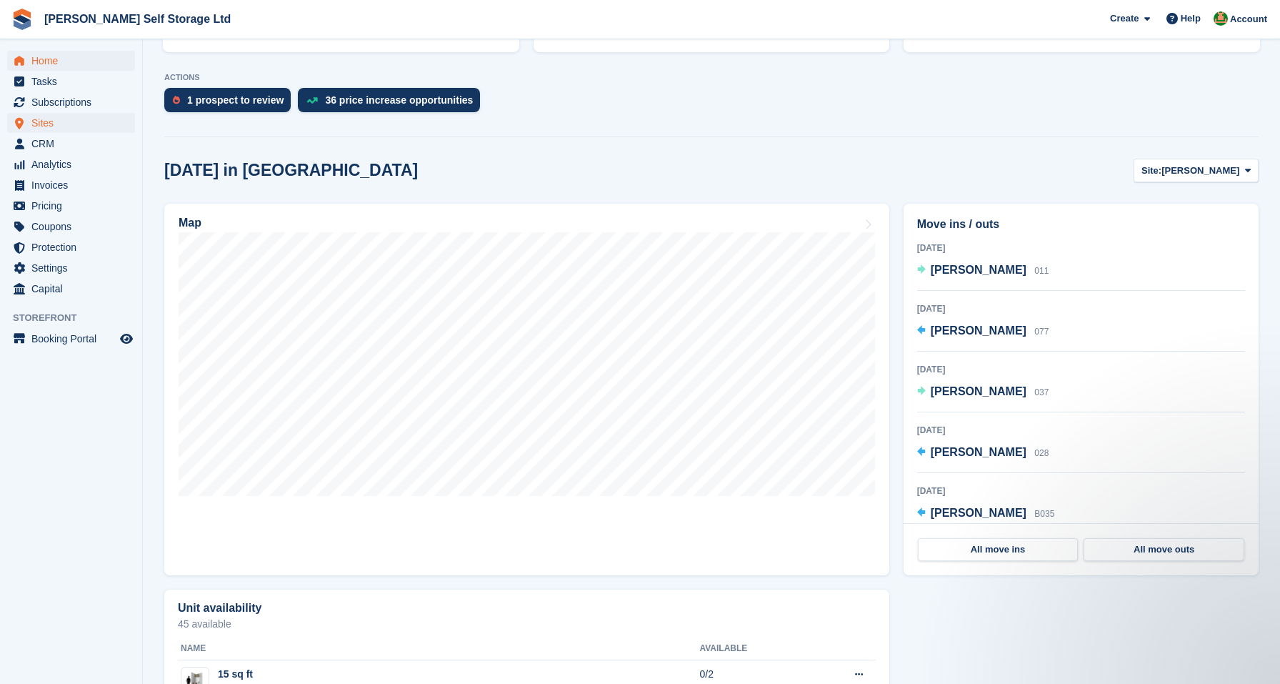
click at [39, 116] on span "Sites" at bounding box center [74, 123] width 86 height 20
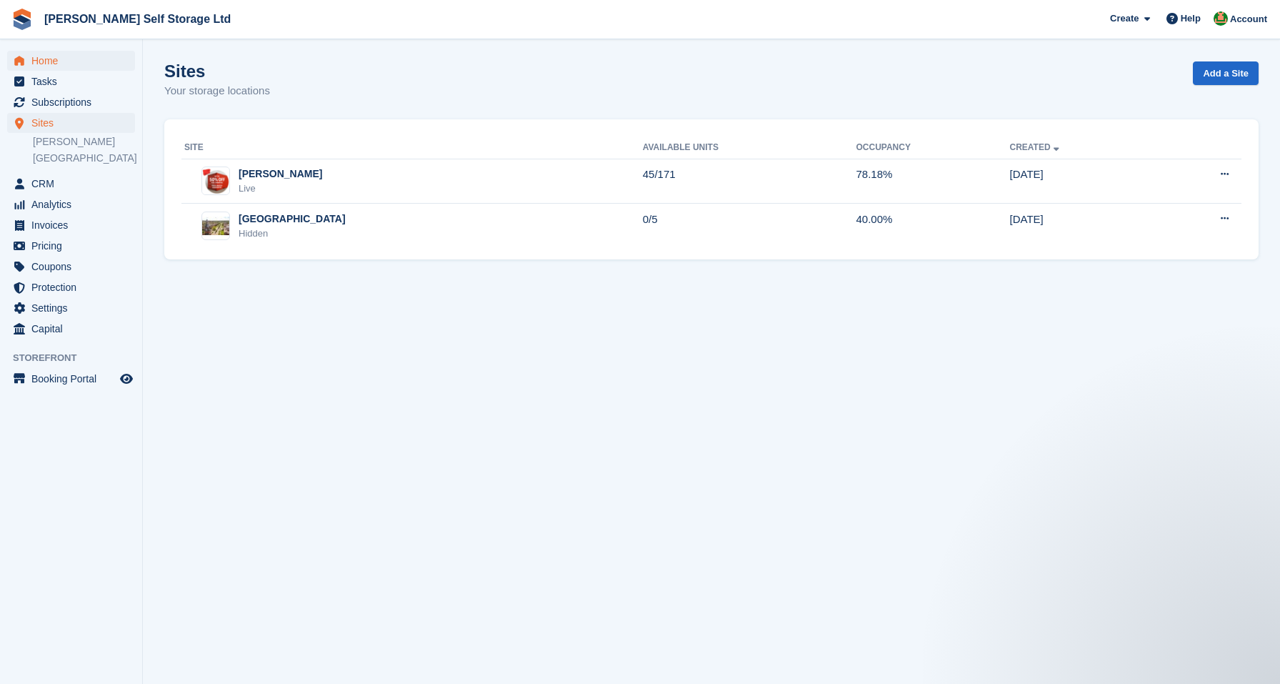
click at [46, 61] on span "Home" at bounding box center [74, 61] width 86 height 20
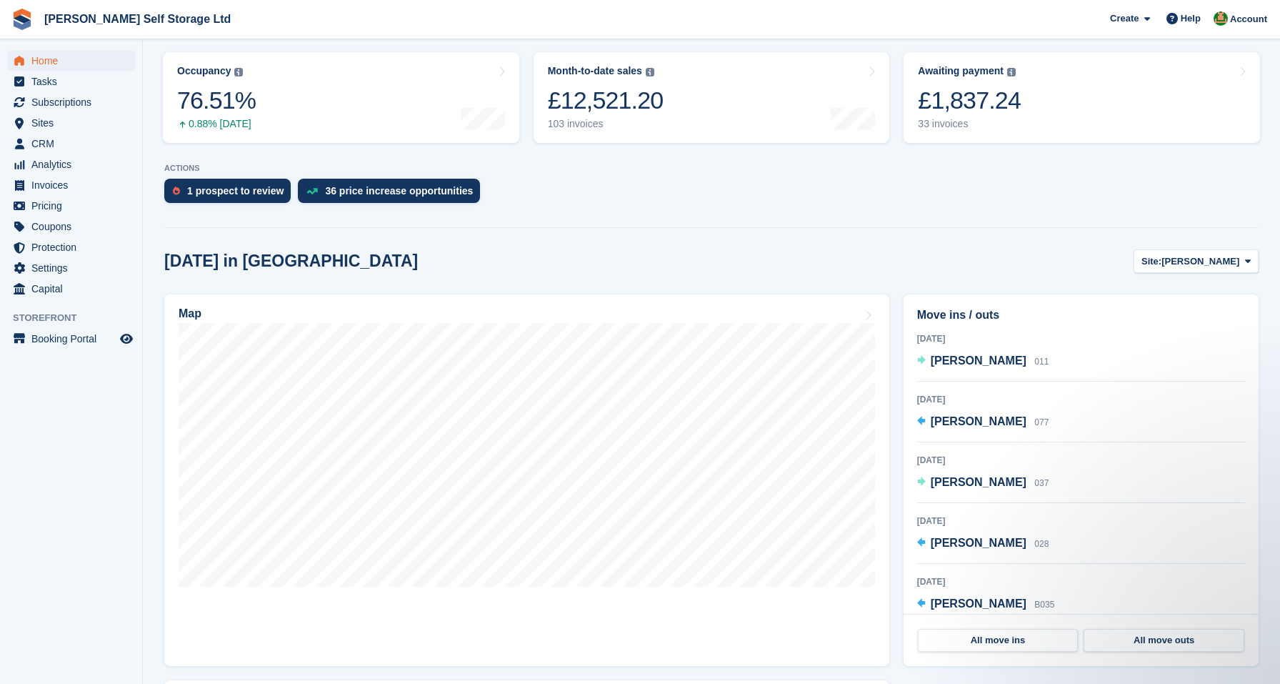
click at [813, 265] on div "[DATE] in [GEOGRAPHIC_DATA] Site: [PERSON_NAME] [PERSON_NAME][GEOGRAPHIC_DATA]" at bounding box center [711, 261] width 1095 height 24
click at [896, 270] on div "[DATE] in [GEOGRAPHIC_DATA] Site: [PERSON_NAME] [PERSON_NAME][GEOGRAPHIC_DATA]" at bounding box center [711, 261] width 1095 height 24
